Goal: Task Accomplishment & Management: Complete application form

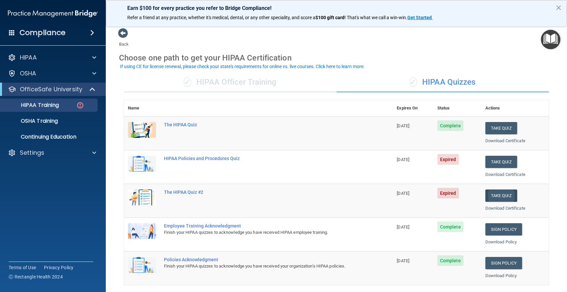
click at [510, 189] on button "Take Quiz" at bounding box center [501, 195] width 32 height 12
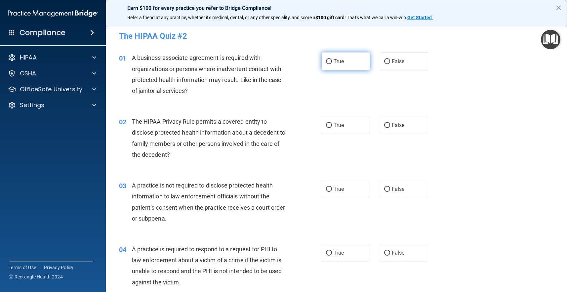
click at [327, 69] on label "True" at bounding box center [346, 61] width 48 height 18
click at [327, 64] on input "True" at bounding box center [329, 61] width 6 height 5
radio input "true"
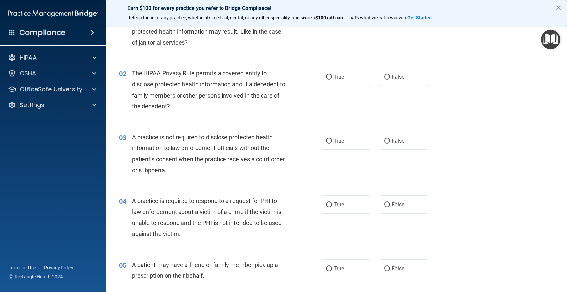
scroll to position [49, 0]
click at [341, 80] on label "True" at bounding box center [346, 76] width 48 height 18
click at [332, 79] on input "True" at bounding box center [329, 76] width 6 height 5
radio input "true"
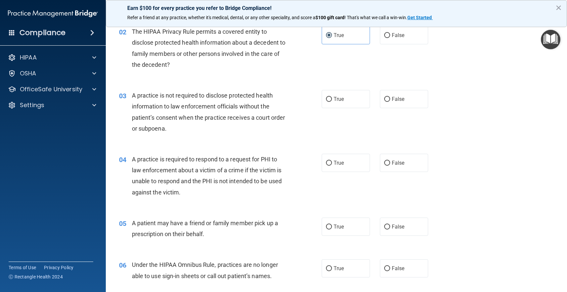
scroll to position [90, 0]
click at [389, 94] on label "False" at bounding box center [404, 99] width 48 height 18
click at [389, 97] on input "False" at bounding box center [387, 99] width 6 height 5
radio input "true"
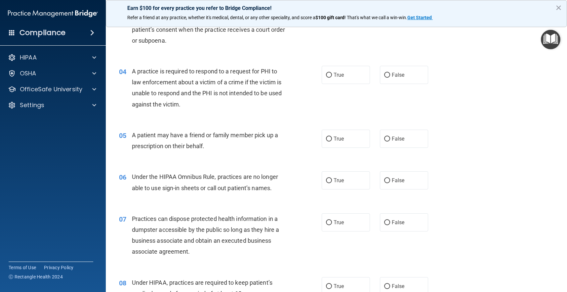
scroll to position [181, 0]
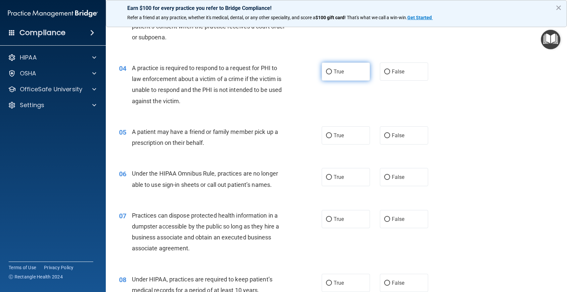
click at [348, 64] on label "True" at bounding box center [346, 71] width 48 height 18
click at [332, 69] on input "True" at bounding box center [329, 71] width 6 height 5
radio input "true"
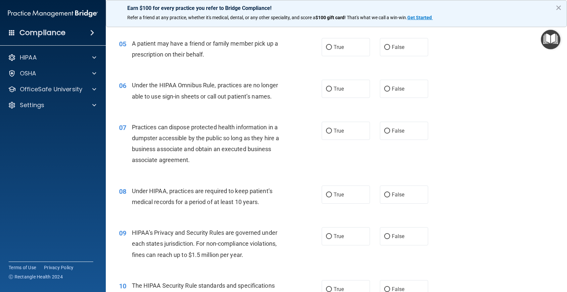
scroll to position [270, 0]
drag, startPoint x: 343, startPoint y: 53, endPoint x: 334, endPoint y: 64, distance: 13.8
click at [343, 53] on label "True" at bounding box center [346, 46] width 48 height 18
click at [332, 49] on input "True" at bounding box center [329, 46] width 6 height 5
radio input "true"
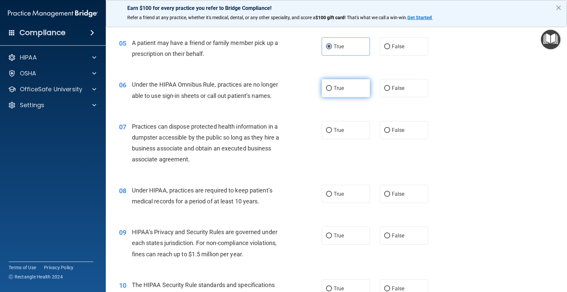
click at [360, 87] on label "True" at bounding box center [346, 88] width 48 height 18
click at [332, 87] on input "True" at bounding box center [329, 88] width 6 height 5
radio input "true"
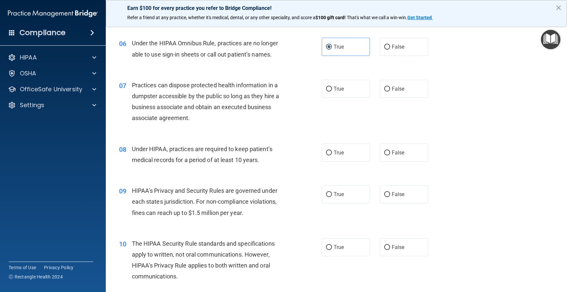
scroll to position [313, 0]
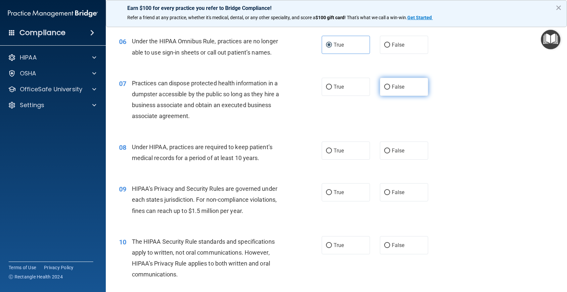
click at [387, 87] on input "False" at bounding box center [387, 87] width 6 height 5
radio input "true"
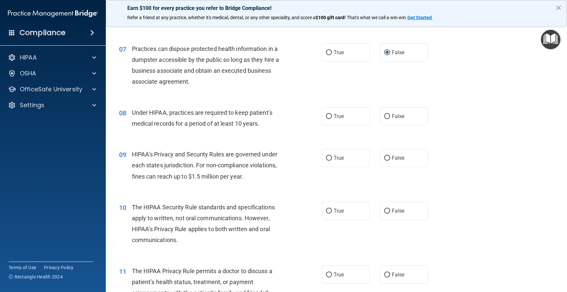
scroll to position [349, 0]
click at [330, 113] on input "True" at bounding box center [329, 115] width 6 height 5
radio input "true"
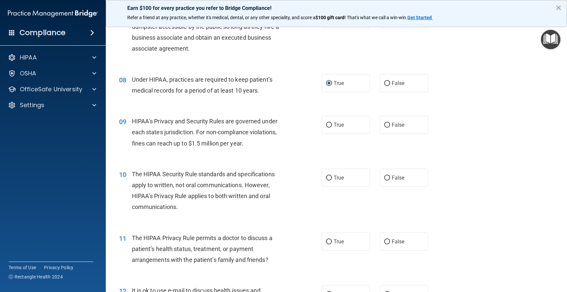
scroll to position [381, 0]
drag, startPoint x: 394, startPoint y: 86, endPoint x: 351, endPoint y: 105, distance: 47.1
click at [394, 86] on label "False" at bounding box center [404, 83] width 48 height 18
click at [390, 86] on input "False" at bounding box center [387, 83] width 6 height 5
radio input "true"
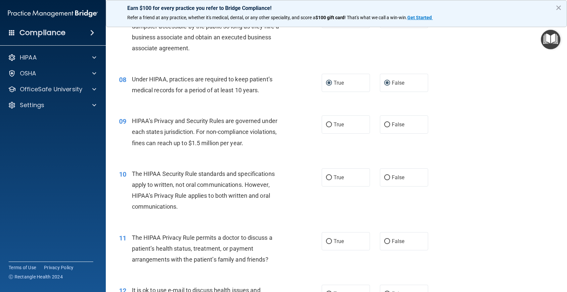
radio input "false"
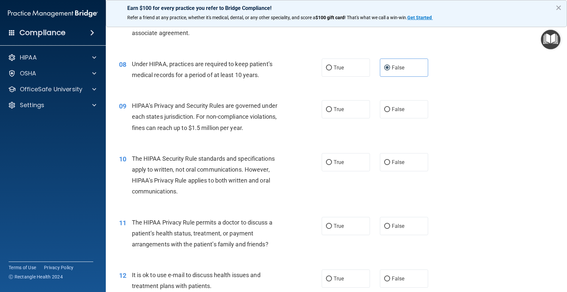
scroll to position [398, 0]
drag, startPoint x: 334, startPoint y: 105, endPoint x: 301, endPoint y: 124, distance: 38.1
click at [334, 105] on span "True" at bounding box center [339, 108] width 10 height 6
click at [332, 106] on input "True" at bounding box center [329, 108] width 6 height 5
radio input "true"
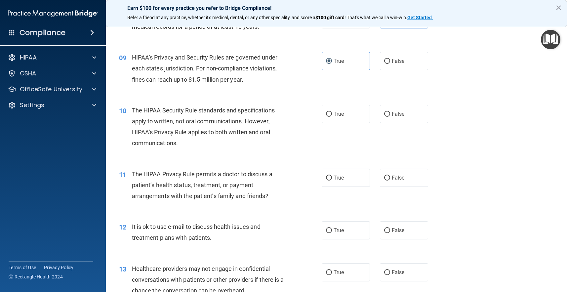
scroll to position [445, 0]
click at [398, 117] on label "False" at bounding box center [404, 113] width 48 height 18
click at [390, 116] on input "False" at bounding box center [387, 113] width 6 height 5
radio input "true"
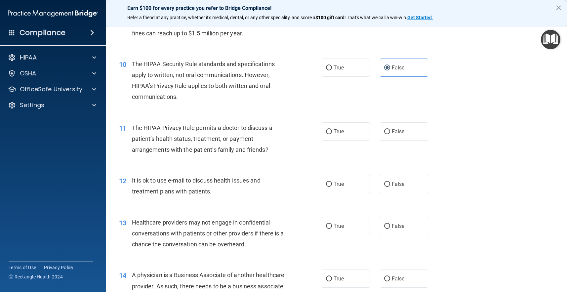
scroll to position [494, 0]
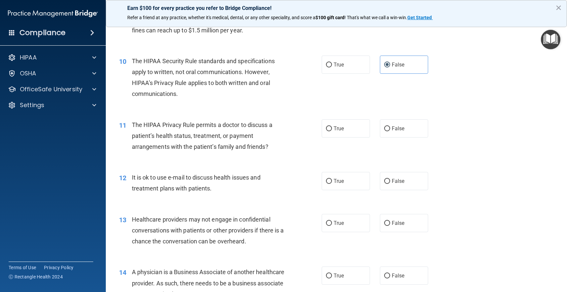
drag, startPoint x: 336, startPoint y: 132, endPoint x: 332, endPoint y: 136, distance: 5.8
click at [336, 132] on label "True" at bounding box center [346, 128] width 48 height 18
click at [332, 131] on input "True" at bounding box center [329, 128] width 6 height 5
radio input "true"
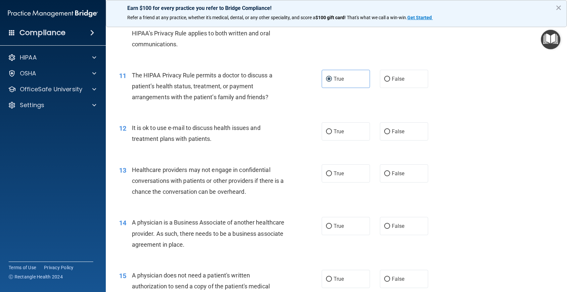
scroll to position [544, 0]
click at [345, 133] on label "True" at bounding box center [346, 131] width 48 height 18
click at [332, 133] on input "True" at bounding box center [329, 131] width 6 height 5
radio input "true"
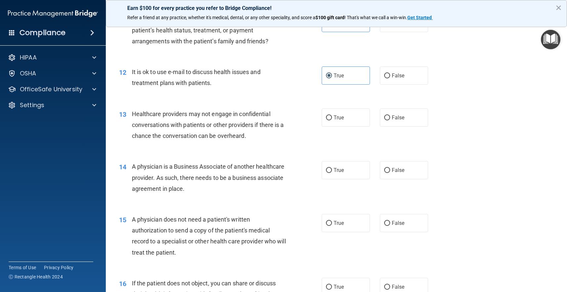
scroll to position [603, 0]
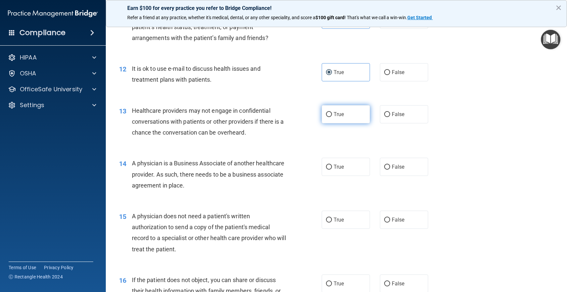
click at [347, 117] on label "True" at bounding box center [346, 114] width 48 height 18
click at [332, 117] on input "True" at bounding box center [329, 114] width 6 height 5
radio input "true"
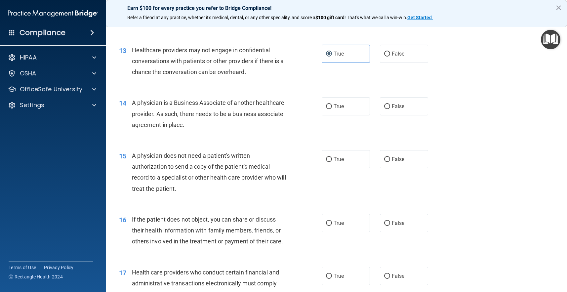
scroll to position [664, 0]
click at [343, 109] on label "True" at bounding box center [346, 106] width 48 height 18
click at [332, 109] on input "True" at bounding box center [329, 106] width 6 height 5
radio input "true"
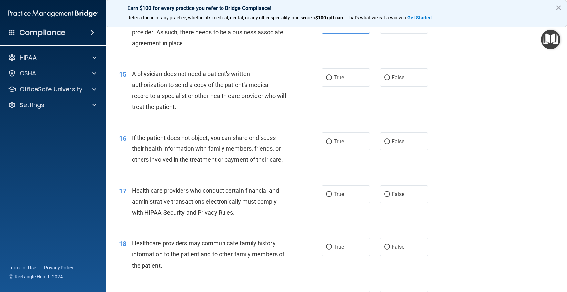
scroll to position [745, 0]
click at [337, 81] on label "True" at bounding box center [346, 77] width 48 height 18
click at [332, 80] on input "True" at bounding box center [329, 77] width 6 height 5
radio input "true"
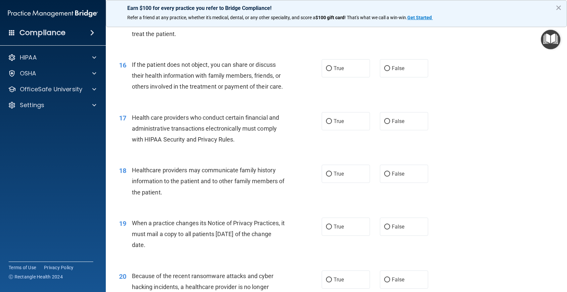
scroll to position [819, 0]
click at [341, 68] on label "True" at bounding box center [346, 68] width 48 height 18
click at [332, 68] on input "True" at bounding box center [329, 67] width 6 height 5
radio input "true"
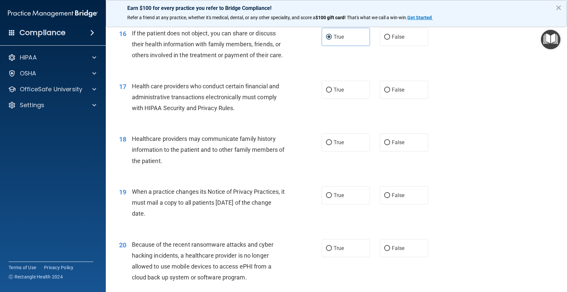
scroll to position [850, 0]
click at [343, 90] on label "True" at bounding box center [346, 89] width 48 height 18
click at [332, 90] on input "True" at bounding box center [329, 89] width 6 height 5
radio input "true"
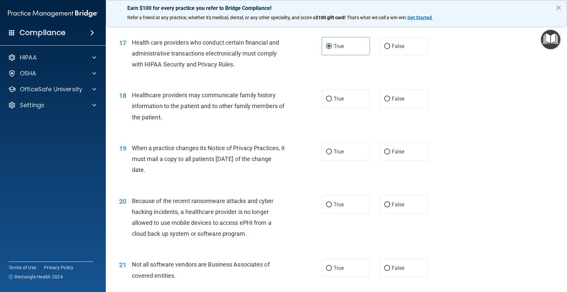
scroll to position [893, 0]
drag, startPoint x: 335, startPoint y: 100, endPoint x: 333, endPoint y: 103, distance: 3.9
click at [335, 100] on label "True" at bounding box center [346, 98] width 48 height 18
click at [332, 100] on input "True" at bounding box center [329, 98] width 6 height 5
radio input "true"
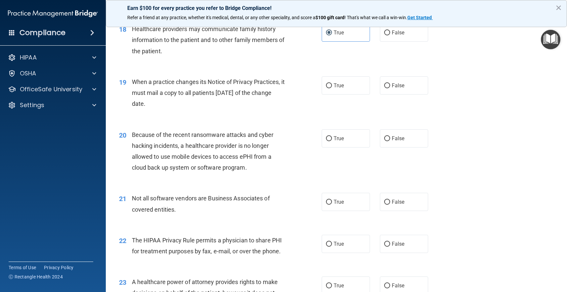
scroll to position [964, 0]
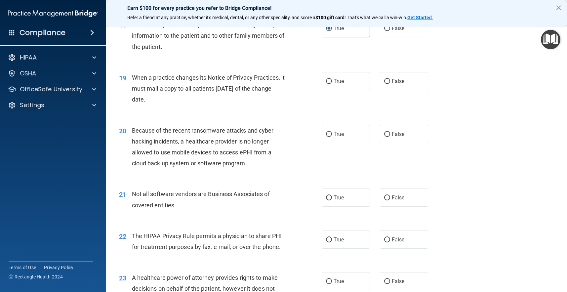
drag, startPoint x: 332, startPoint y: 83, endPoint x: 319, endPoint y: 111, distance: 31.5
click at [332, 83] on label "True" at bounding box center [346, 81] width 48 height 18
click at [332, 83] on input "True" at bounding box center [329, 81] width 6 height 5
radio input "true"
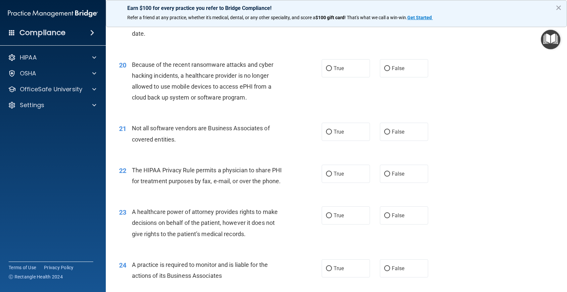
scroll to position [1031, 0]
click at [343, 64] on span "True" at bounding box center [339, 67] width 10 height 6
click at [332, 65] on input "True" at bounding box center [329, 67] width 6 height 5
radio input "true"
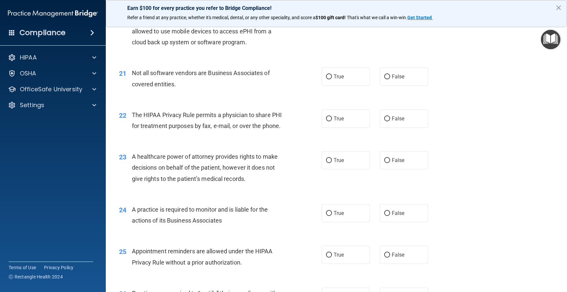
scroll to position [1086, 0]
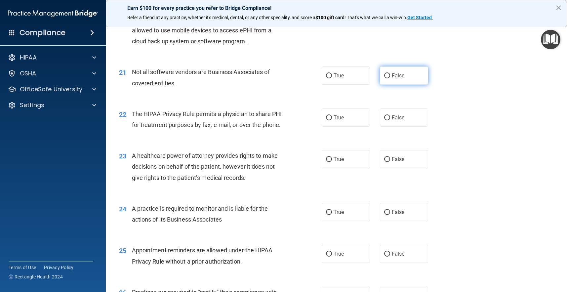
click at [385, 73] on input "False" at bounding box center [387, 75] width 6 height 5
radio input "true"
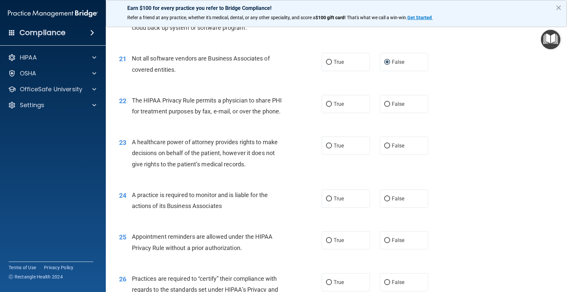
scroll to position [1105, 0]
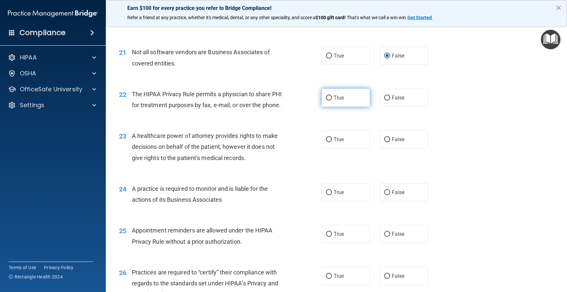
click at [325, 100] on label "True" at bounding box center [346, 98] width 48 height 18
click at [326, 100] on input "True" at bounding box center [329, 98] width 6 height 5
radio input "true"
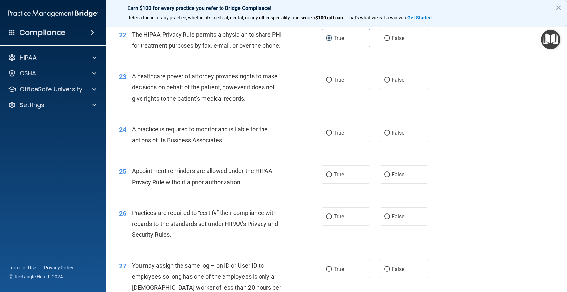
scroll to position [1166, 0]
click at [366, 79] on label "True" at bounding box center [346, 79] width 48 height 18
click at [332, 79] on input "True" at bounding box center [329, 79] width 6 height 5
radio input "true"
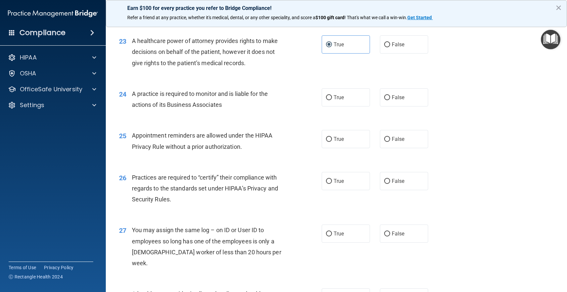
scroll to position [1201, 0]
click at [334, 97] on label "True" at bounding box center [346, 96] width 48 height 18
click at [332, 97] on input "True" at bounding box center [329, 96] width 6 height 5
radio input "true"
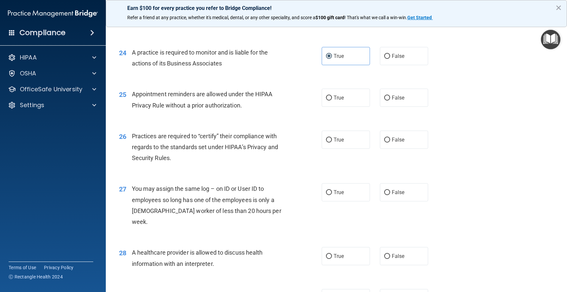
scroll to position [1242, 0]
click at [335, 98] on label "True" at bounding box center [346, 97] width 48 height 18
click at [332, 98] on input "True" at bounding box center [329, 97] width 6 height 5
radio input "true"
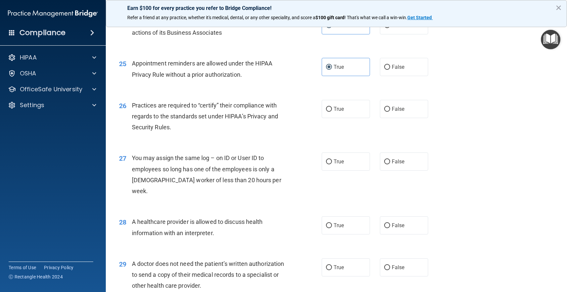
scroll to position [1273, 0]
click at [337, 105] on span "True" at bounding box center [339, 108] width 10 height 6
click at [332, 106] on input "True" at bounding box center [329, 108] width 6 height 5
radio input "true"
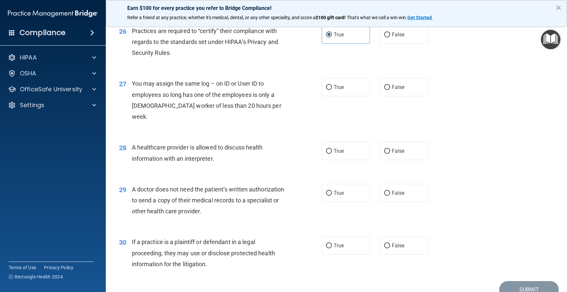
scroll to position [1347, 0]
click at [402, 88] on label "False" at bounding box center [404, 86] width 48 height 18
click at [390, 88] on input "False" at bounding box center [387, 86] width 6 height 5
radio input "true"
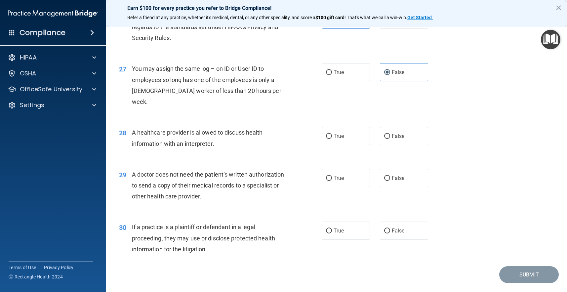
scroll to position [1361, 0]
click at [353, 127] on label "True" at bounding box center [346, 136] width 48 height 18
click at [332, 134] on input "True" at bounding box center [329, 136] width 6 height 5
radio input "true"
click at [412, 169] on label "False" at bounding box center [404, 178] width 48 height 18
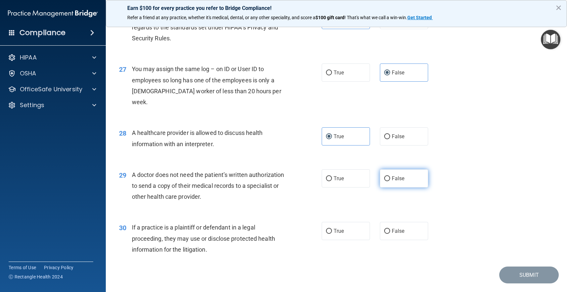
click at [390, 176] on input "False" at bounding box center [387, 178] width 6 height 5
radio input "true"
click at [345, 169] on label "True" at bounding box center [346, 178] width 48 height 18
click at [332, 176] on input "True" at bounding box center [329, 178] width 6 height 5
radio input "true"
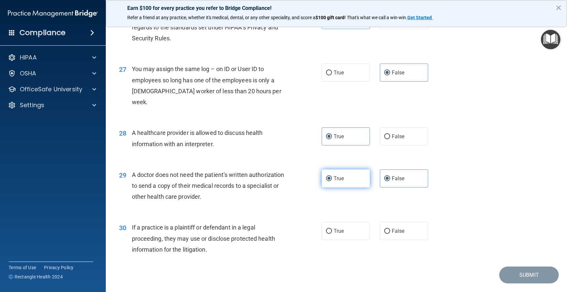
radio input "false"
click at [351, 222] on label "True" at bounding box center [346, 231] width 48 height 18
click at [332, 229] on input "True" at bounding box center [329, 231] width 6 height 5
radio input "true"
drag, startPoint x: 526, startPoint y: 262, endPoint x: 501, endPoint y: 254, distance: 26.1
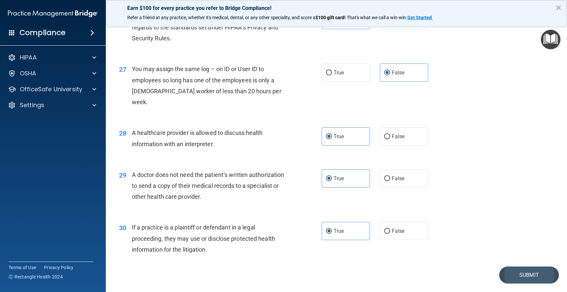
click at [526, 267] on button "Submit" at bounding box center [529, 275] width 60 height 17
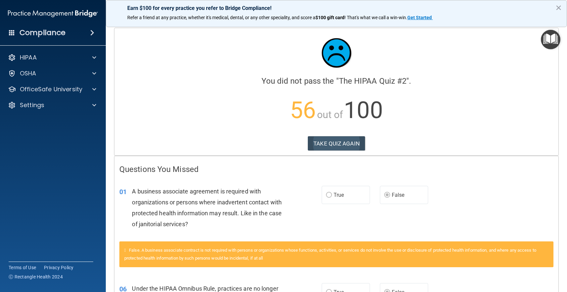
click at [337, 145] on button "TAKE QUIZ AGAIN" at bounding box center [336, 143] width 57 height 15
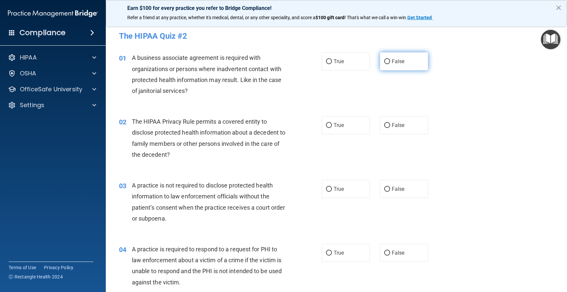
click at [392, 63] on span "False" at bounding box center [398, 61] width 13 height 6
click at [390, 63] on input "False" at bounding box center [387, 61] width 6 height 5
radio input "true"
click at [398, 126] on span "False" at bounding box center [398, 125] width 13 height 6
click at [390, 126] on input "False" at bounding box center [387, 125] width 6 height 5
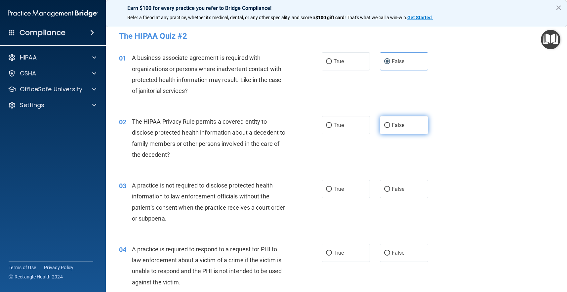
radio input "true"
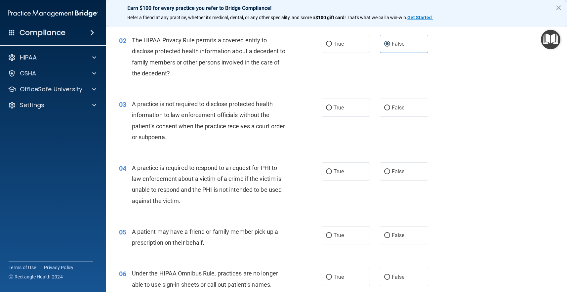
scroll to position [82, 0]
click at [405, 109] on label "False" at bounding box center [404, 107] width 48 height 18
click at [390, 109] on input "False" at bounding box center [387, 107] width 6 height 5
radio input "true"
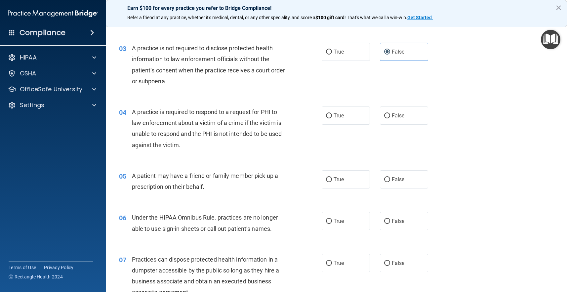
scroll to position [138, 0]
click at [350, 117] on label "True" at bounding box center [346, 114] width 48 height 18
click at [332, 117] on input "True" at bounding box center [329, 114] width 6 height 5
radio input "true"
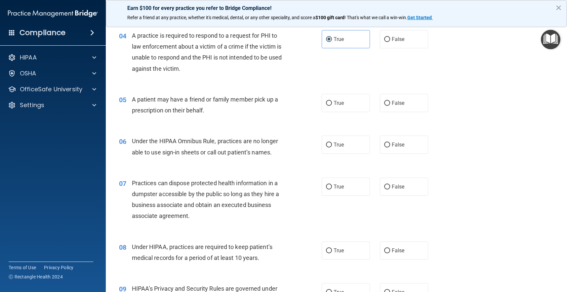
scroll to position [214, 0]
drag, startPoint x: 333, startPoint y: 102, endPoint x: 321, endPoint y: 115, distance: 17.3
click at [333, 103] on label "True" at bounding box center [346, 103] width 48 height 18
click at [332, 103] on input "True" at bounding box center [329, 103] width 6 height 5
radio input "true"
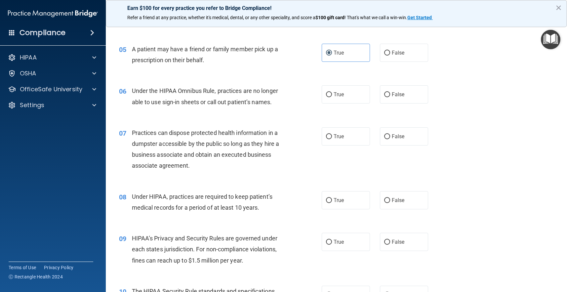
scroll to position [265, 0]
click at [405, 95] on label "False" at bounding box center [404, 94] width 48 height 18
click at [390, 95] on input "False" at bounding box center [387, 94] width 6 height 5
radio input "true"
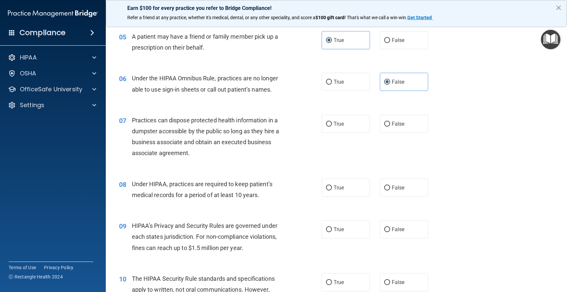
scroll to position [285, 0]
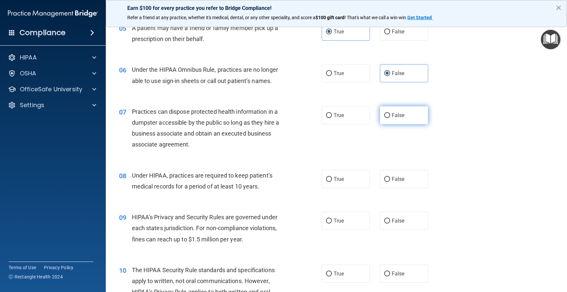
click at [390, 114] on label "False" at bounding box center [404, 115] width 48 height 18
click at [390, 114] on input "False" at bounding box center [387, 115] width 6 height 5
radio input "true"
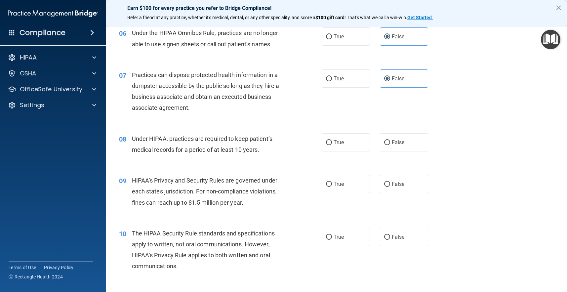
scroll to position [322, 0]
click at [395, 139] on span "False" at bounding box center [398, 142] width 13 height 6
click at [390, 140] on input "False" at bounding box center [387, 142] width 6 height 5
radio input "true"
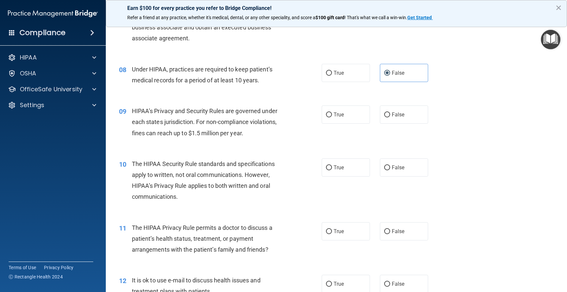
scroll to position [392, 0]
click at [393, 114] on span "False" at bounding box center [398, 113] width 13 height 6
click at [390, 114] on input "False" at bounding box center [387, 113] width 6 height 5
radio input "true"
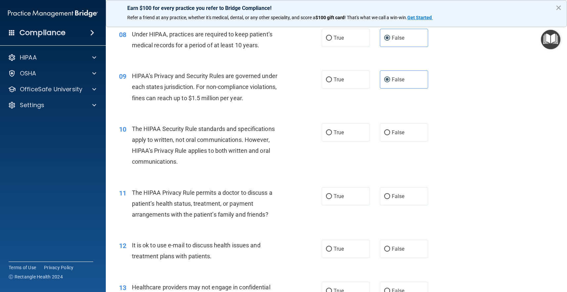
scroll to position [427, 0]
click at [336, 132] on label "True" at bounding box center [346, 131] width 48 height 18
click at [332, 132] on input "True" at bounding box center [329, 131] width 6 height 5
radio input "true"
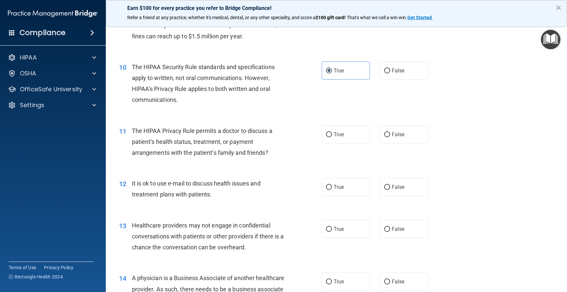
scroll to position [488, 0]
click at [400, 131] on span "False" at bounding box center [398, 134] width 13 height 6
click at [390, 132] on input "False" at bounding box center [387, 134] width 6 height 5
radio input "true"
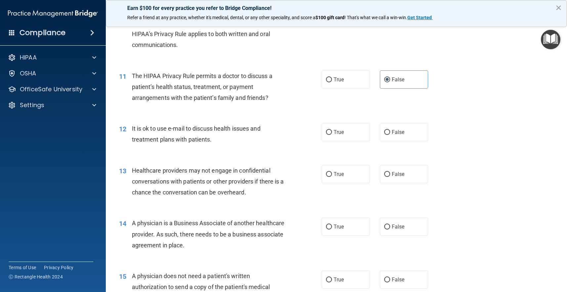
scroll to position [544, 0]
click at [331, 130] on input "True" at bounding box center [329, 131] width 6 height 5
radio input "true"
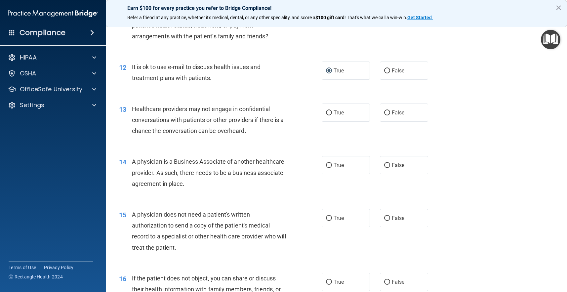
scroll to position [605, 0]
drag, startPoint x: 382, startPoint y: 113, endPoint x: 354, endPoint y: 125, distance: 29.7
click at [382, 114] on label "False" at bounding box center [404, 112] width 48 height 18
click at [384, 114] on input "False" at bounding box center [387, 112] width 6 height 5
radio input "true"
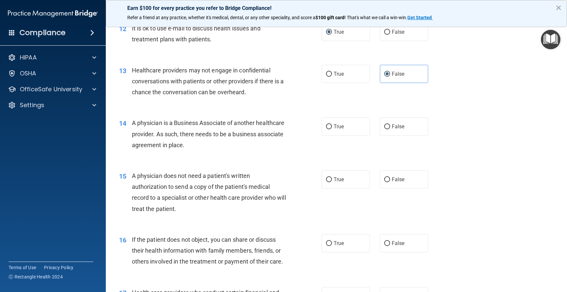
scroll to position [644, 0]
click at [389, 126] on label "False" at bounding box center [404, 126] width 48 height 18
click at [389, 126] on input "False" at bounding box center [387, 126] width 6 height 5
radio input "true"
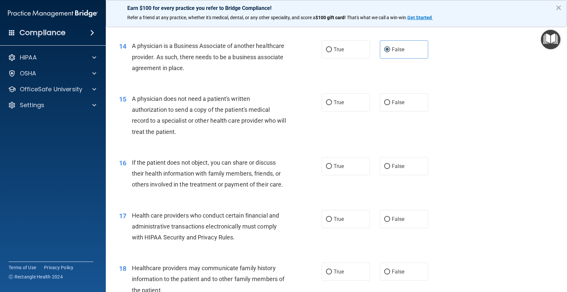
scroll to position [721, 0]
click at [348, 99] on label "True" at bounding box center [346, 101] width 48 height 18
click at [332, 99] on input "True" at bounding box center [329, 101] width 6 height 5
radio input "true"
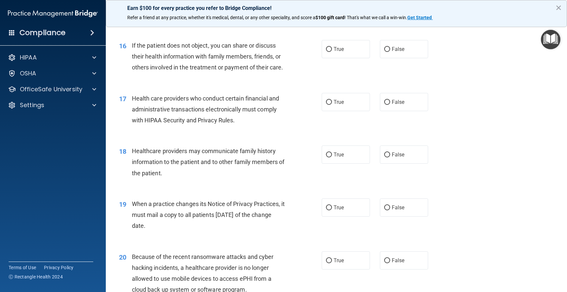
scroll to position [838, 0]
click at [365, 50] on label "True" at bounding box center [346, 49] width 48 height 18
click at [332, 50] on input "True" at bounding box center [329, 49] width 6 height 5
radio input "true"
drag, startPoint x: 343, startPoint y: 100, endPoint x: 313, endPoint y: 109, distance: 31.1
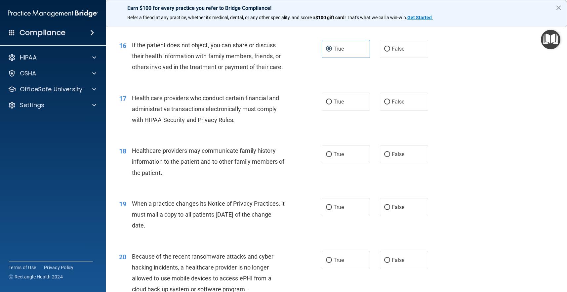
click at [343, 100] on span "True" at bounding box center [339, 102] width 10 height 6
click at [332, 100] on input "True" at bounding box center [329, 102] width 6 height 5
radio input "true"
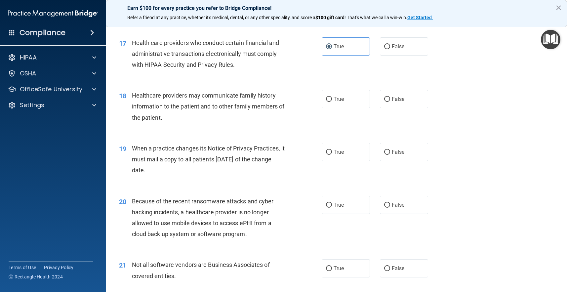
scroll to position [894, 0]
drag, startPoint x: 399, startPoint y: 100, endPoint x: 339, endPoint y: 118, distance: 62.9
click at [399, 100] on label "False" at bounding box center [404, 98] width 48 height 18
click at [390, 100] on input "False" at bounding box center [387, 98] width 6 height 5
radio input "true"
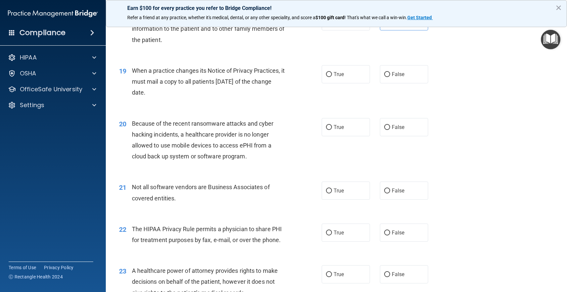
scroll to position [972, 0]
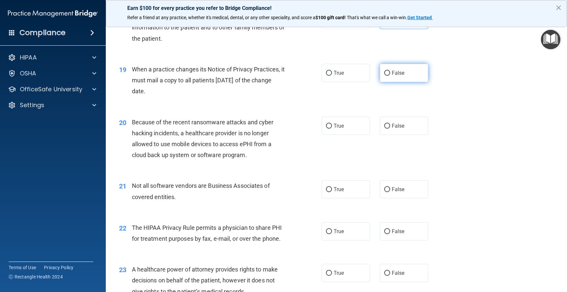
click at [402, 75] on label "False" at bounding box center [404, 73] width 48 height 18
click at [390, 75] on input "False" at bounding box center [387, 73] width 6 height 5
radio input "true"
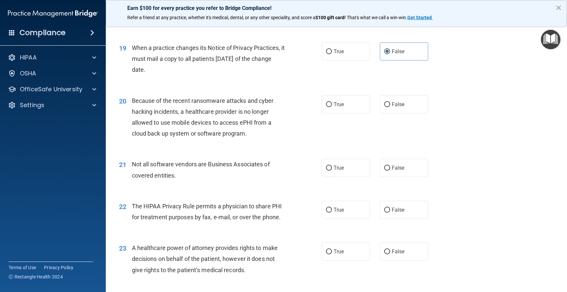
scroll to position [996, 0]
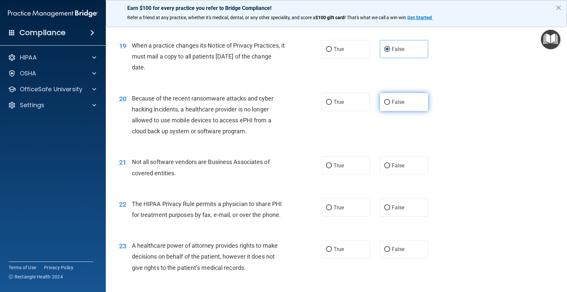
click at [418, 101] on label "False" at bounding box center [404, 102] width 48 height 18
click at [390, 101] on input "False" at bounding box center [387, 102] width 6 height 5
radio input "true"
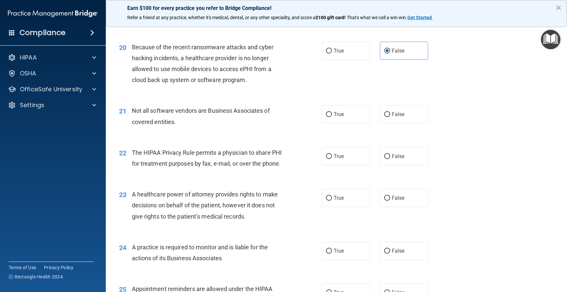
scroll to position [1048, 0]
click at [335, 114] on label "True" at bounding box center [346, 113] width 48 height 18
click at [332, 114] on input "True" at bounding box center [329, 113] width 6 height 5
radio input "true"
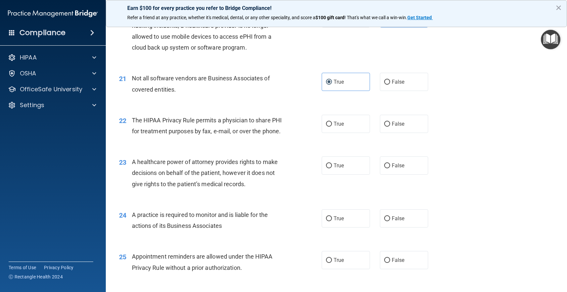
scroll to position [1080, 0]
click at [357, 120] on label "True" at bounding box center [346, 123] width 48 height 18
click at [332, 121] on input "True" at bounding box center [329, 123] width 6 height 5
radio input "true"
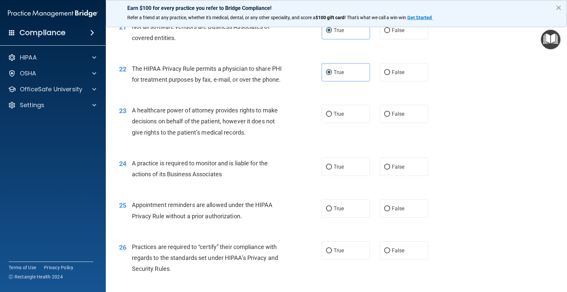
scroll to position [1132, 0]
click at [393, 113] on label "False" at bounding box center [404, 113] width 48 height 18
click at [390, 113] on input "False" at bounding box center [387, 113] width 6 height 5
radio input "true"
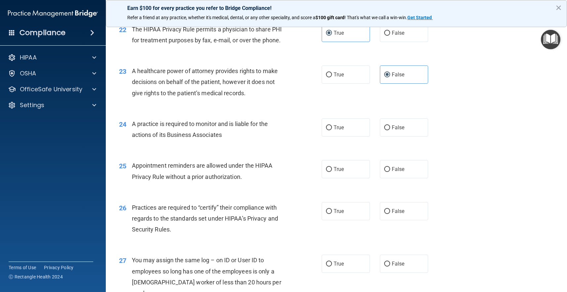
scroll to position [1171, 0]
click at [388, 125] on input "False" at bounding box center [387, 127] width 6 height 5
radio input "true"
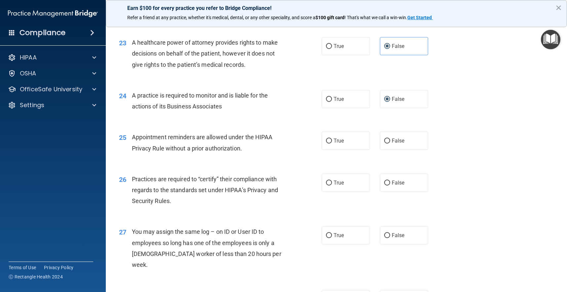
scroll to position [1200, 0]
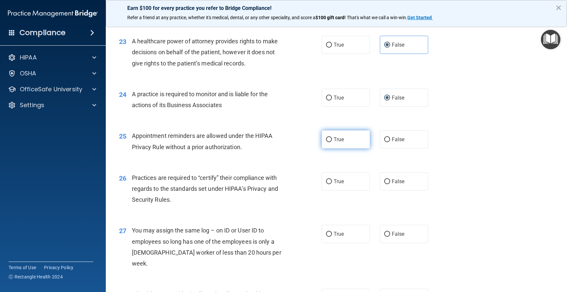
click at [345, 131] on label "True" at bounding box center [346, 139] width 48 height 18
click at [332, 137] on input "True" at bounding box center [329, 139] width 6 height 5
radio input "true"
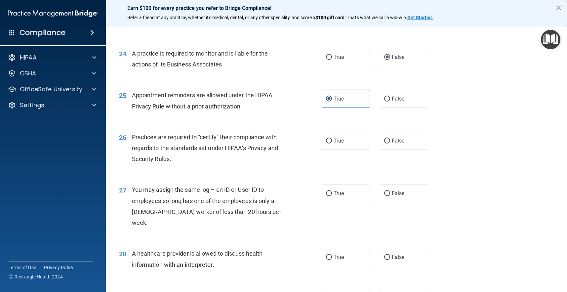
scroll to position [1241, 0]
drag, startPoint x: 409, startPoint y: 135, endPoint x: 358, endPoint y: 141, distance: 50.9
click at [409, 135] on label "False" at bounding box center [404, 140] width 48 height 18
click at [390, 138] on input "False" at bounding box center [387, 140] width 6 height 5
radio input "true"
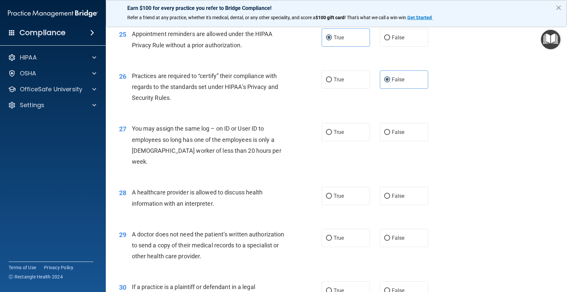
scroll to position [1302, 0]
click at [389, 130] on label "False" at bounding box center [404, 131] width 48 height 18
click at [389, 130] on input "False" at bounding box center [387, 131] width 6 height 5
radio input "true"
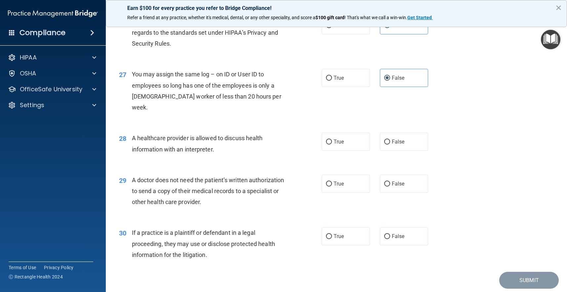
scroll to position [1357, 0]
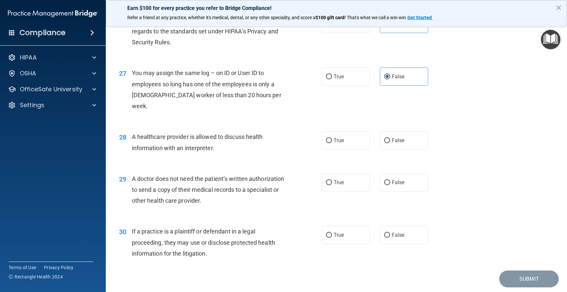
drag, startPoint x: 342, startPoint y: 129, endPoint x: 330, endPoint y: 138, distance: 15.2
click at [342, 131] on label "True" at bounding box center [346, 140] width 48 height 18
click at [332, 138] on input "True" at bounding box center [329, 140] width 6 height 5
radio input "true"
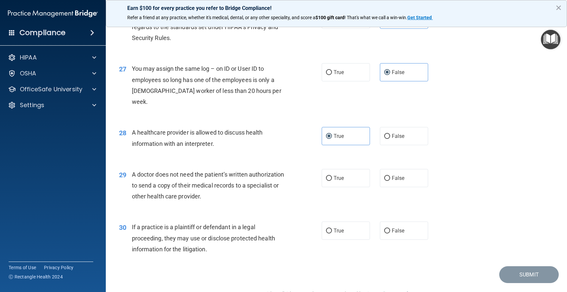
scroll to position [1361, 0]
drag, startPoint x: 337, startPoint y: 162, endPoint x: 308, endPoint y: 194, distance: 42.8
click at [336, 175] on span "True" at bounding box center [339, 178] width 10 height 6
click at [332, 176] on input "True" at bounding box center [329, 178] width 6 height 5
radio input "true"
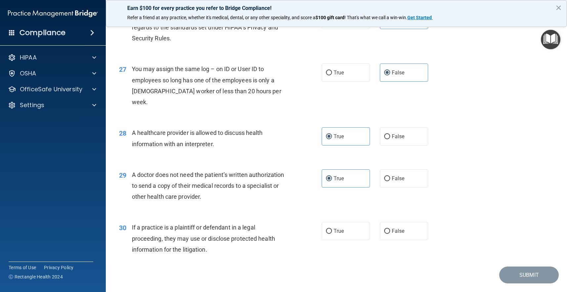
drag, startPoint x: 345, startPoint y: 212, endPoint x: 377, endPoint y: 225, distance: 34.6
click at [345, 222] on label "True" at bounding box center [346, 231] width 48 height 18
click at [332, 229] on input "True" at bounding box center [329, 231] width 6 height 5
radio input "true"
click at [508, 267] on button "Submit" at bounding box center [529, 275] width 60 height 17
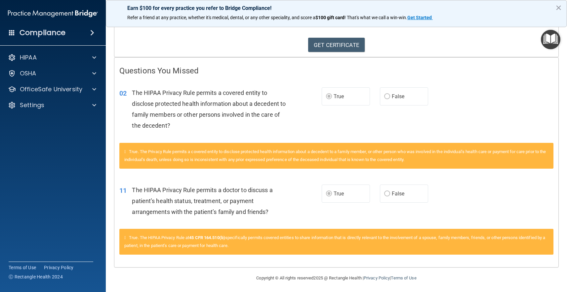
scroll to position [98, 0]
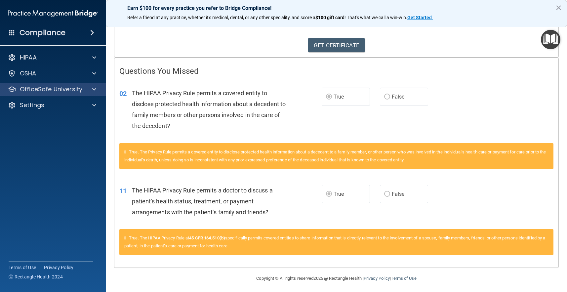
click at [72, 92] on p "OfficeSafe University" at bounding box center [51, 89] width 62 height 8
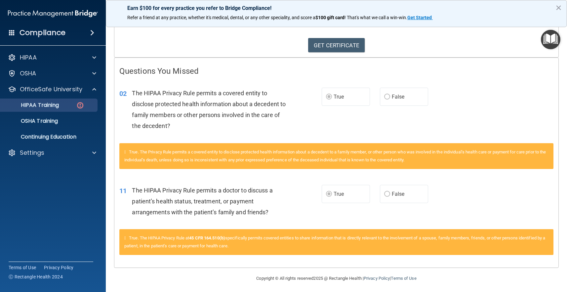
click at [73, 105] on div "HIPAA Training" at bounding box center [49, 105] width 90 height 7
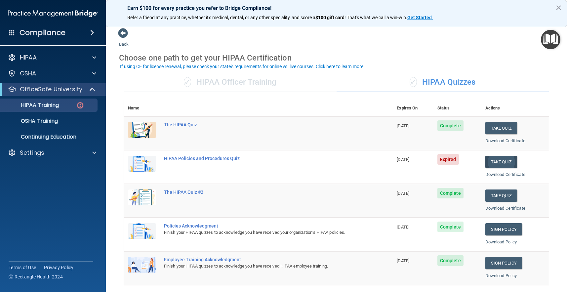
click at [496, 158] on button "Take Quiz" at bounding box center [501, 162] width 32 height 12
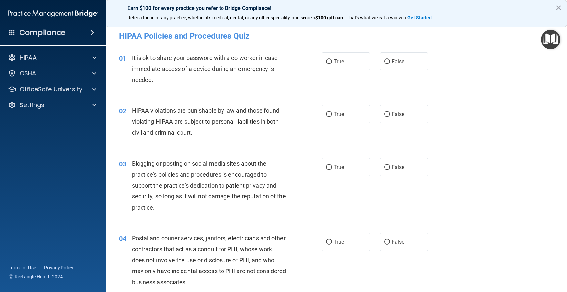
drag, startPoint x: 413, startPoint y: 64, endPoint x: 405, endPoint y: 76, distance: 13.4
click at [413, 64] on label "False" at bounding box center [404, 61] width 48 height 18
click at [390, 64] on input "False" at bounding box center [387, 61] width 6 height 5
radio input "true"
drag, startPoint x: 325, startPoint y: 116, endPoint x: 303, endPoint y: 128, distance: 25.1
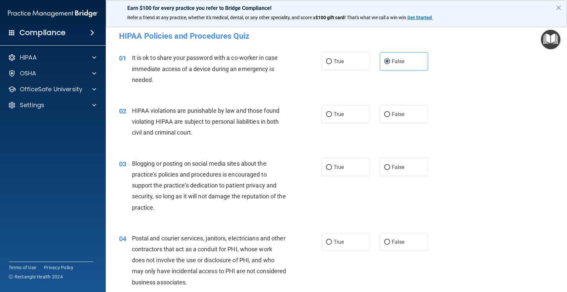
click at [325, 117] on label "True" at bounding box center [346, 114] width 48 height 18
click at [326, 117] on input "True" at bounding box center [329, 114] width 6 height 5
radio input "true"
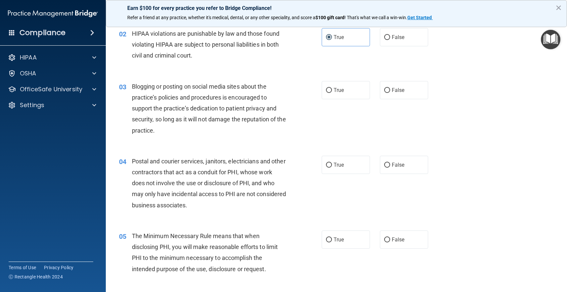
scroll to position [78, 0]
click at [402, 99] on div "03 Blogging or posting on social media sites about the practice’s policies and …" at bounding box center [336, 109] width 445 height 75
click at [402, 95] on label "False" at bounding box center [404, 89] width 48 height 18
click at [390, 92] on input "False" at bounding box center [387, 89] width 6 height 5
radio input "true"
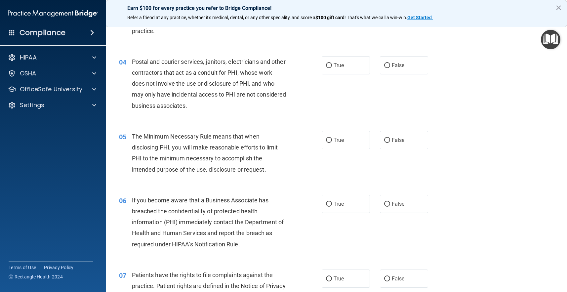
scroll to position [178, 0]
drag, startPoint x: 327, startPoint y: 65, endPoint x: 314, endPoint y: 80, distance: 19.9
click at [327, 65] on input "True" at bounding box center [329, 64] width 6 height 5
radio input "true"
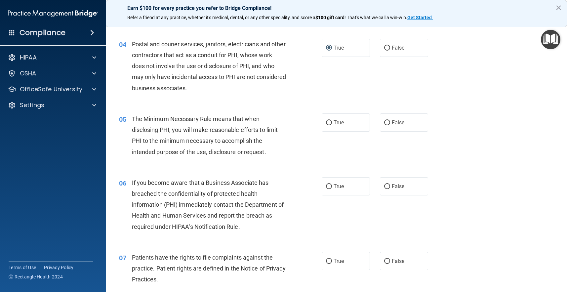
scroll to position [195, 0]
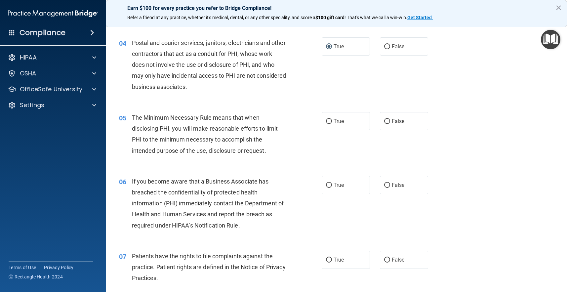
drag, startPoint x: 416, startPoint y: 51, endPoint x: 377, endPoint y: 73, distance: 45.3
click at [416, 51] on label "False" at bounding box center [404, 46] width 48 height 18
click at [390, 49] on input "False" at bounding box center [387, 46] width 6 height 5
radio input "true"
radio input "false"
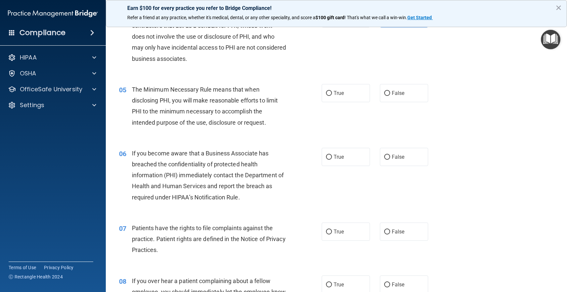
scroll to position [224, 0]
click at [330, 98] on label "True" at bounding box center [346, 92] width 48 height 18
click at [330, 95] on input "True" at bounding box center [329, 92] width 6 height 5
radio input "true"
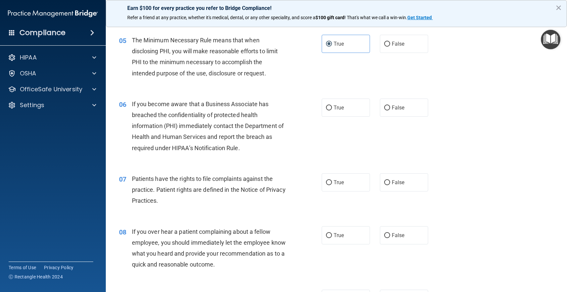
scroll to position [273, 0]
click at [325, 106] on label "True" at bounding box center [346, 107] width 48 height 18
click at [326, 106] on input "True" at bounding box center [329, 107] width 6 height 5
radio input "true"
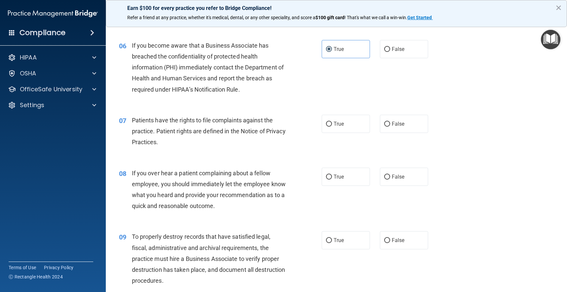
scroll to position [333, 0]
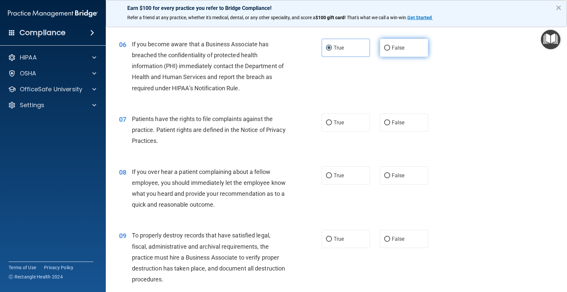
click at [399, 54] on label "False" at bounding box center [404, 48] width 48 height 18
click at [390, 51] on input "False" at bounding box center [387, 48] width 6 height 5
radio input "true"
radio input "false"
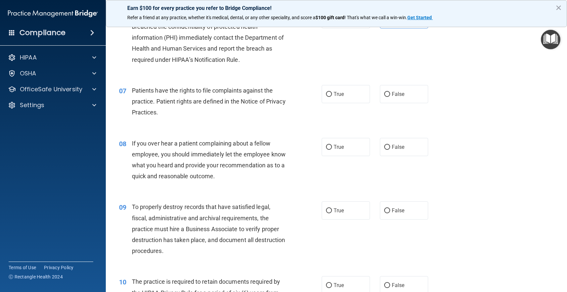
scroll to position [362, 0]
click at [337, 94] on span "True" at bounding box center [339, 93] width 10 height 6
click at [332, 94] on input "True" at bounding box center [329, 93] width 6 height 5
radio input "true"
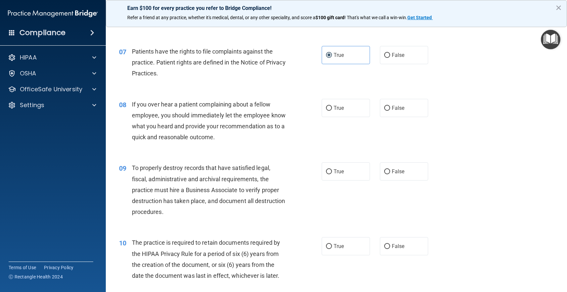
scroll to position [403, 0]
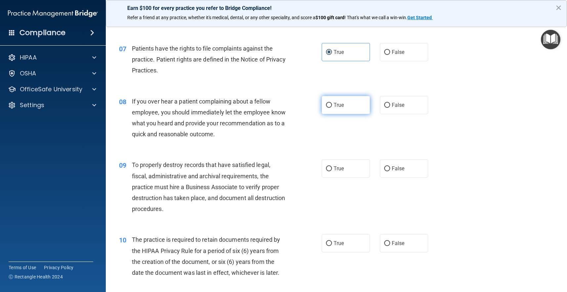
click at [330, 104] on input "True" at bounding box center [329, 105] width 6 height 5
radio input "true"
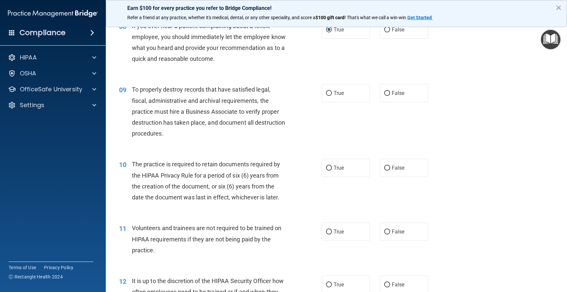
scroll to position [479, 0]
click at [337, 96] on label "True" at bounding box center [346, 93] width 48 height 18
click at [332, 96] on input "True" at bounding box center [329, 93] width 6 height 5
radio input "true"
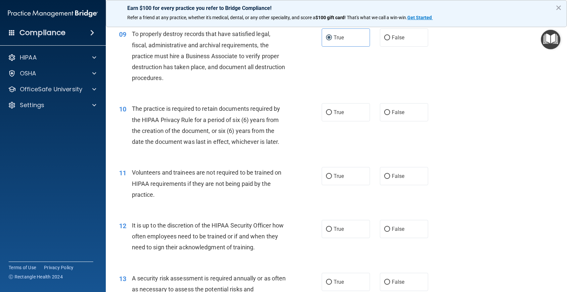
scroll to position [535, 0]
drag, startPoint x: 340, startPoint y: 115, endPoint x: 318, endPoint y: 123, distance: 23.5
click at [340, 115] on label "True" at bounding box center [346, 111] width 48 height 18
click at [332, 114] on input "True" at bounding box center [329, 111] width 6 height 5
radio input "true"
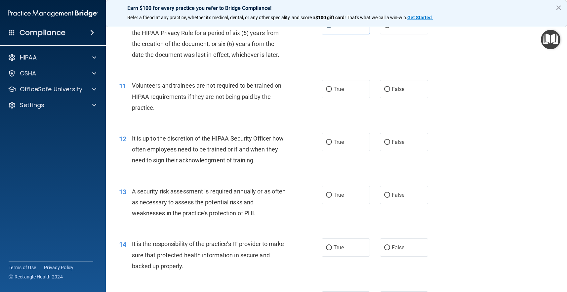
scroll to position [624, 0]
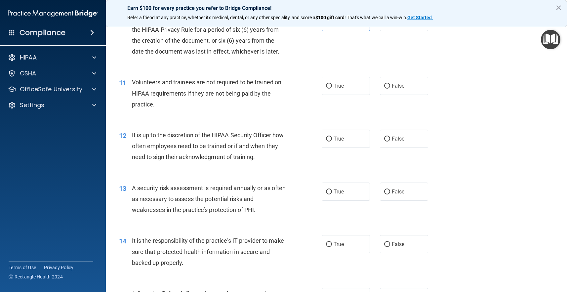
drag, startPoint x: 397, startPoint y: 88, endPoint x: 375, endPoint y: 98, distance: 24.3
click at [396, 88] on label "False" at bounding box center [404, 86] width 48 height 18
click at [390, 88] on input "False" at bounding box center [387, 86] width 6 height 5
radio input "true"
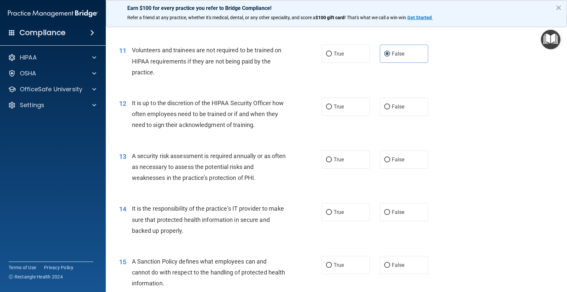
scroll to position [660, 0]
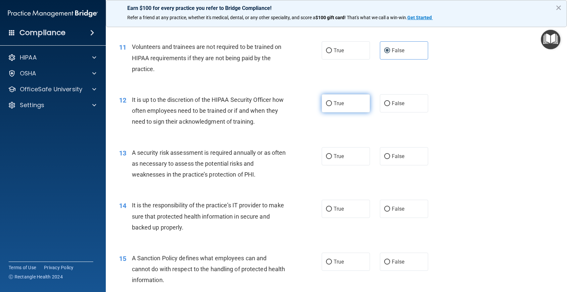
click at [343, 107] on label "True" at bounding box center [346, 103] width 48 height 18
click at [332, 106] on input "True" at bounding box center [329, 103] width 6 height 5
radio input "true"
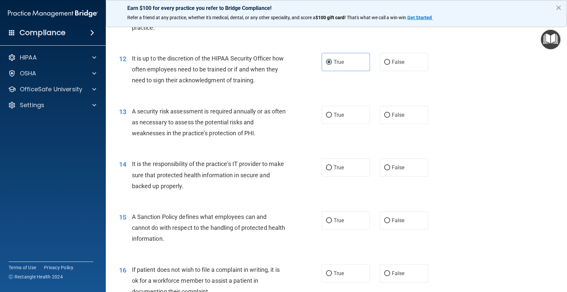
scroll to position [706, 0]
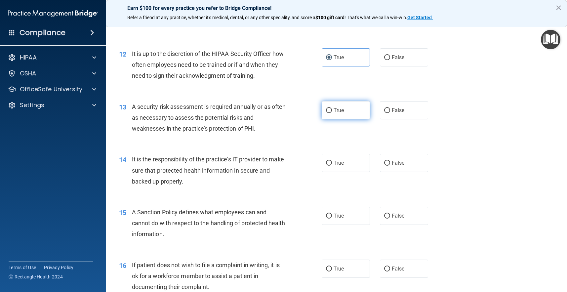
drag, startPoint x: 338, startPoint y: 117, endPoint x: 343, endPoint y: 109, distance: 9.0
click at [339, 117] on div "13 A security risk assessment is required annually or as often as necessary to …" at bounding box center [336, 119] width 445 height 53
click at [343, 109] on span "True" at bounding box center [339, 110] width 10 height 6
click at [332, 109] on input "True" at bounding box center [329, 110] width 6 height 5
radio input "true"
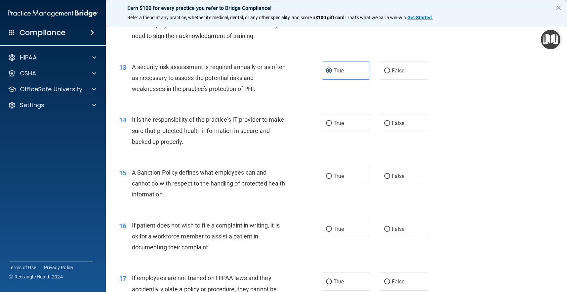
scroll to position [746, 0]
click at [341, 123] on label "True" at bounding box center [346, 122] width 48 height 18
click at [332, 123] on input "True" at bounding box center [329, 122] width 6 height 5
radio input "true"
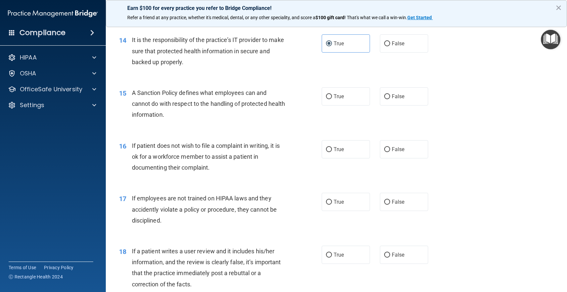
scroll to position [826, 0]
click at [364, 97] on label "True" at bounding box center [346, 95] width 48 height 18
click at [332, 97] on input "True" at bounding box center [329, 95] width 6 height 5
radio input "true"
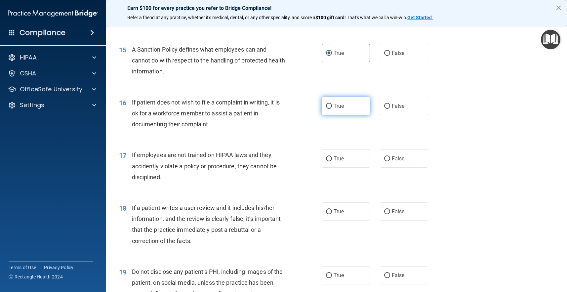
scroll to position [869, 0]
click at [357, 101] on label "True" at bounding box center [346, 106] width 48 height 18
click at [332, 103] on input "True" at bounding box center [329, 105] width 6 height 5
radio input "true"
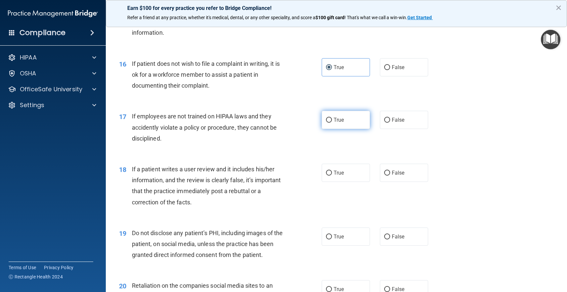
scroll to position [910, 0]
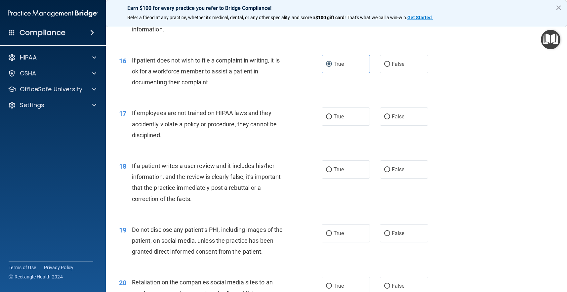
drag, startPoint x: 392, startPoint y: 62, endPoint x: 348, endPoint y: 101, distance: 58.8
click at [391, 62] on label "False" at bounding box center [404, 64] width 48 height 18
click at [390, 62] on input "False" at bounding box center [387, 64] width 6 height 5
radio input "true"
radio input "false"
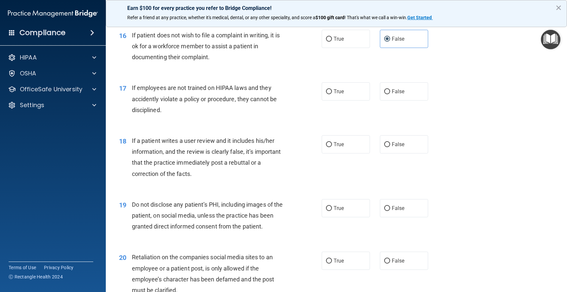
scroll to position [937, 0]
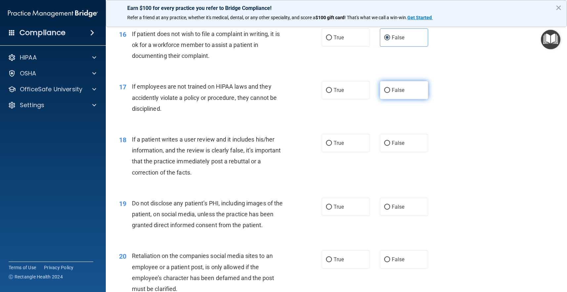
click at [415, 92] on label "False" at bounding box center [404, 90] width 48 height 18
click at [390, 92] on input "False" at bounding box center [387, 90] width 6 height 5
radio input "true"
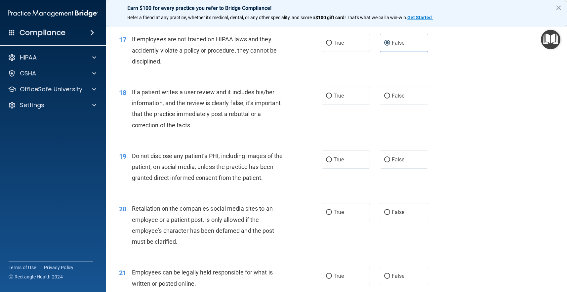
scroll to position [984, 0]
drag, startPoint x: 393, startPoint y: 95, endPoint x: 388, endPoint y: 107, distance: 13.9
click at [393, 95] on label "False" at bounding box center [404, 95] width 48 height 18
click at [390, 95] on input "False" at bounding box center [387, 95] width 6 height 5
radio input "true"
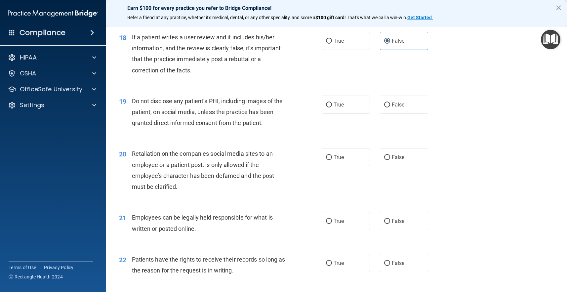
scroll to position [1040, 0]
click at [345, 99] on label "True" at bounding box center [346, 103] width 48 height 18
click at [332, 101] on input "True" at bounding box center [329, 103] width 6 height 5
radio input "true"
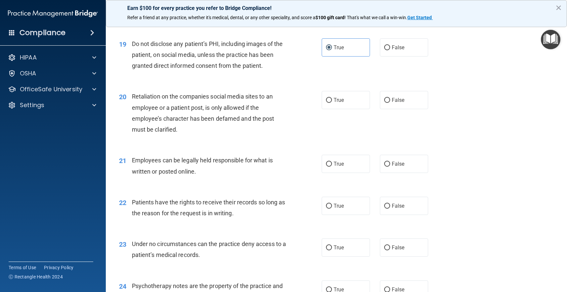
scroll to position [1097, 0]
click at [397, 96] on span "False" at bounding box center [398, 99] width 13 height 6
click at [390, 97] on input "False" at bounding box center [387, 99] width 6 height 5
radio input "true"
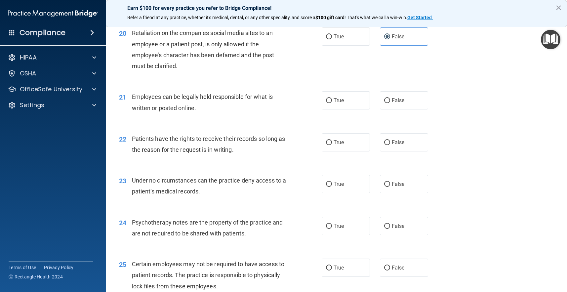
scroll to position [1160, 0]
drag, startPoint x: 388, startPoint y: 97, endPoint x: 341, endPoint y: 119, distance: 51.8
click at [388, 97] on label "False" at bounding box center [404, 100] width 48 height 18
click at [388, 98] on input "False" at bounding box center [387, 100] width 6 height 5
radio input "true"
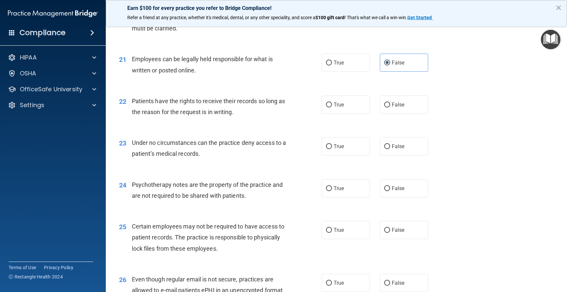
scroll to position [1198, 0]
click at [342, 104] on label "True" at bounding box center [346, 104] width 48 height 18
click at [332, 104] on input "True" at bounding box center [329, 104] width 6 height 5
radio input "true"
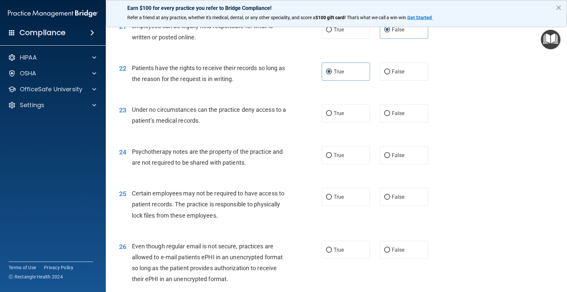
scroll to position [1233, 0]
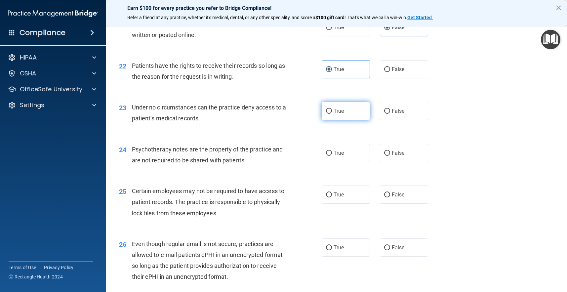
click at [343, 109] on label "True" at bounding box center [346, 111] width 48 height 18
click at [332, 109] on input "True" at bounding box center [329, 111] width 6 height 5
radio input "true"
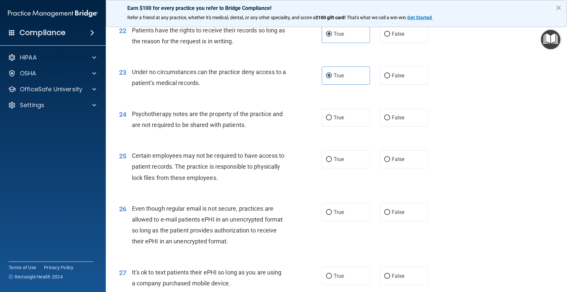
scroll to position [1269, 0]
click at [381, 107] on label "False" at bounding box center [404, 116] width 48 height 18
click at [384, 114] on input "False" at bounding box center [387, 116] width 6 height 5
radio input "true"
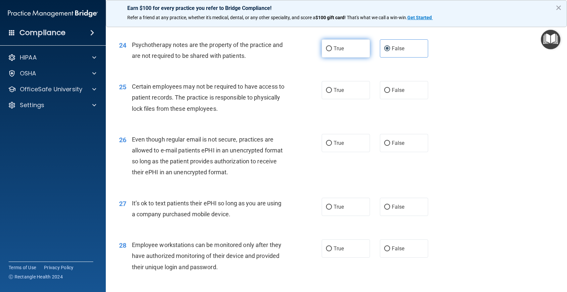
scroll to position [1338, 0]
click at [333, 90] on label "True" at bounding box center [346, 89] width 48 height 18
click at [332, 90] on input "True" at bounding box center [329, 89] width 6 height 5
radio input "true"
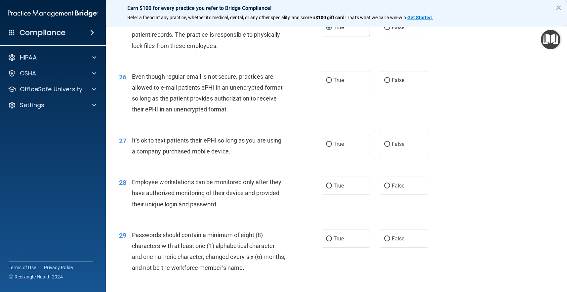
scroll to position [1401, 0]
click at [390, 76] on label "False" at bounding box center [404, 79] width 48 height 18
click at [390, 77] on input "False" at bounding box center [387, 79] width 6 height 5
radio input "true"
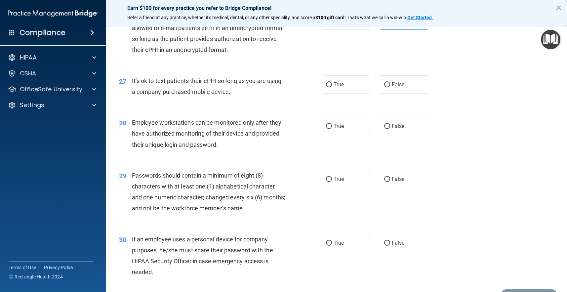
scroll to position [1461, 0]
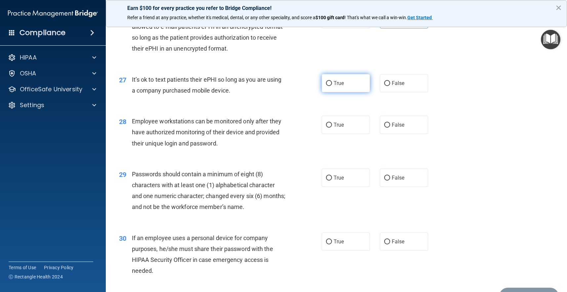
click at [363, 84] on label "True" at bounding box center [346, 83] width 48 height 18
click at [332, 84] on input "True" at bounding box center [329, 83] width 6 height 5
radio input "true"
click at [365, 117] on label "True" at bounding box center [346, 125] width 48 height 18
click at [332, 123] on input "True" at bounding box center [329, 125] width 6 height 5
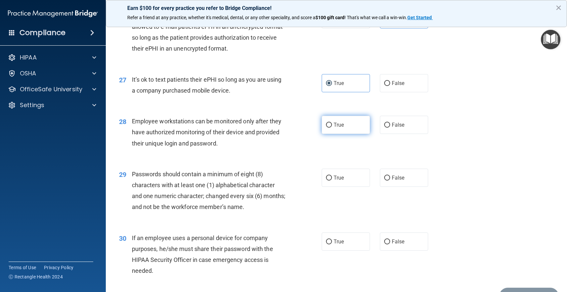
radio input "true"
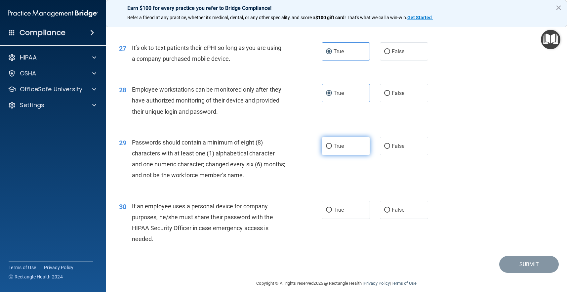
scroll to position [1492, 0]
click at [344, 143] on span "True" at bounding box center [339, 146] width 10 height 6
click at [332, 144] on input "True" at bounding box center [329, 146] width 6 height 5
radio input "true"
drag, startPoint x: 352, startPoint y: 190, endPoint x: 355, endPoint y: 199, distance: 9.3
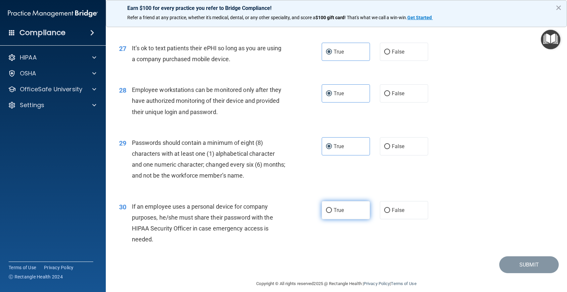
click at [352, 193] on div "30 If an employee uses a personal device for company purposes, he/she must shar…" at bounding box center [336, 225] width 445 height 64
click at [355, 201] on label "True" at bounding box center [346, 210] width 48 height 18
click at [332, 208] on input "True" at bounding box center [329, 210] width 6 height 5
radio input "true"
click at [511, 256] on button "Submit" at bounding box center [529, 264] width 60 height 17
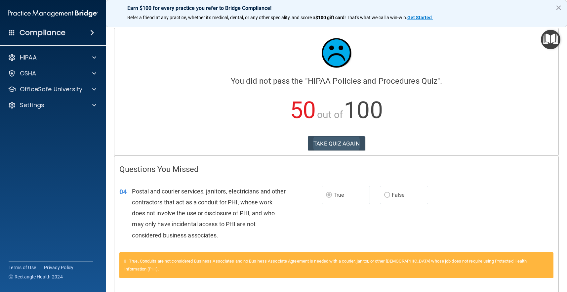
drag, startPoint x: 332, startPoint y: 139, endPoint x: 360, endPoint y: 140, distance: 28.8
click at [332, 139] on button "TAKE QUIZ AGAIN" at bounding box center [336, 143] width 57 height 15
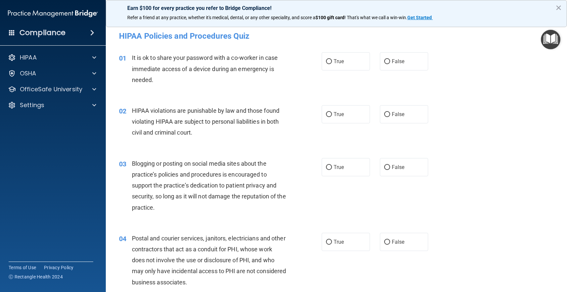
drag, startPoint x: 398, startPoint y: 64, endPoint x: 306, endPoint y: 108, distance: 102.5
click at [398, 65] on label "False" at bounding box center [404, 61] width 48 height 18
click at [390, 64] on input "False" at bounding box center [387, 61] width 6 height 5
radio input "true"
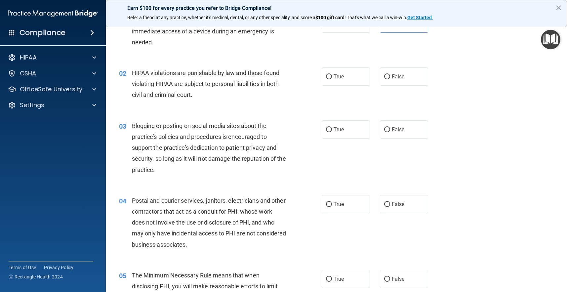
scroll to position [39, 0]
click at [66, 86] on p "OfficeSafe University" at bounding box center [51, 89] width 62 height 8
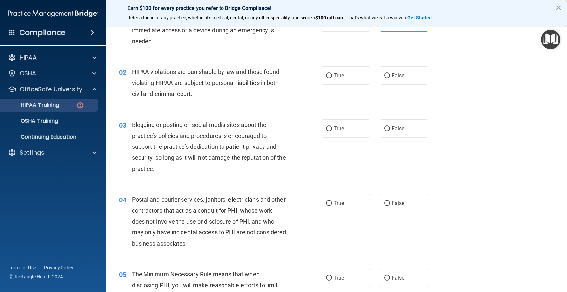
click at [59, 103] on p "HIPAA Training" at bounding box center [31, 105] width 55 height 7
